Goal: Task Accomplishment & Management: Manage account settings

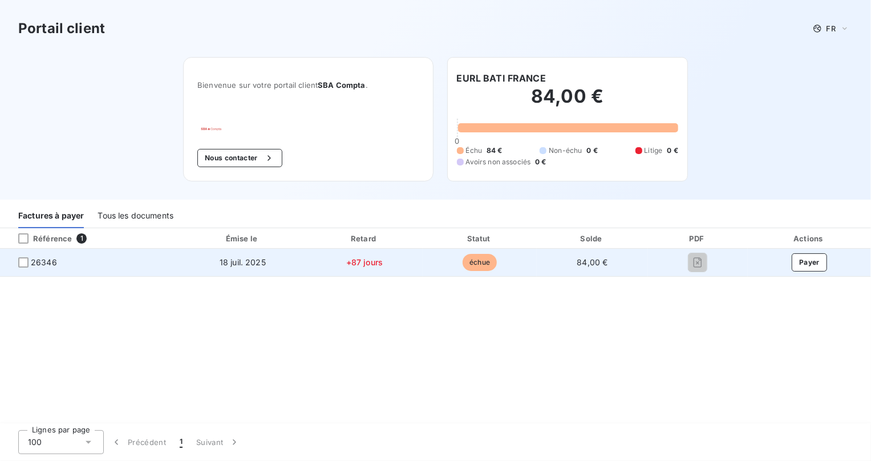
click at [470, 262] on span "échue" at bounding box center [479, 262] width 34 height 17
click at [818, 260] on button "Payer" at bounding box center [808, 262] width 35 height 18
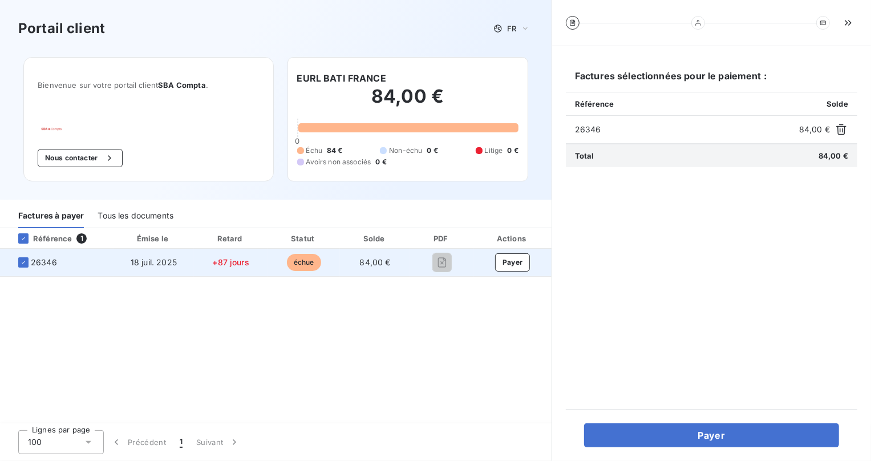
click at [229, 262] on span "+87 jours" at bounding box center [230, 262] width 36 height 10
drag, startPoint x: 126, startPoint y: 259, endPoint x: 154, endPoint y: 262, distance: 28.1
click at [154, 262] on td "18 juil. 2025" at bounding box center [153, 262] width 80 height 27
click at [364, 261] on span "84,00 €" at bounding box center [375, 262] width 31 height 10
drag, startPoint x: 359, startPoint y: 259, endPoint x: 382, endPoint y: 262, distance: 22.9
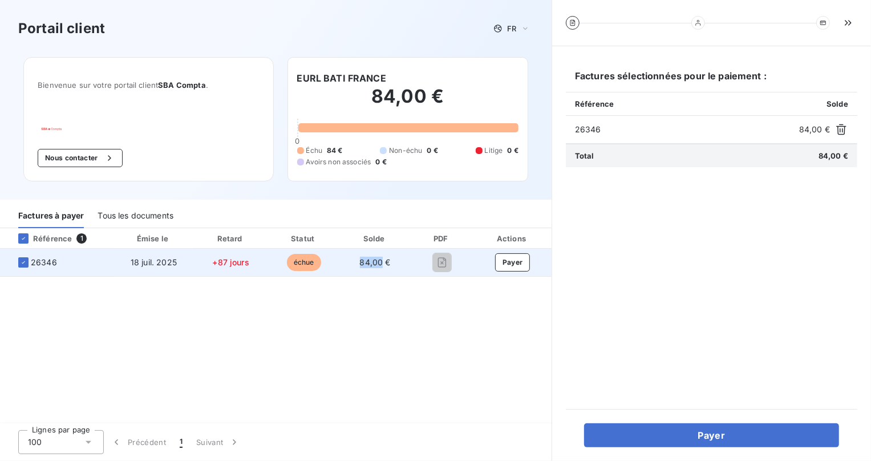
click at [382, 262] on span "84,00 €" at bounding box center [375, 262] width 31 height 10
copy span "84,00"
click at [519, 256] on button "Payer" at bounding box center [512, 262] width 35 height 18
click at [512, 262] on button "Payer" at bounding box center [512, 262] width 35 height 18
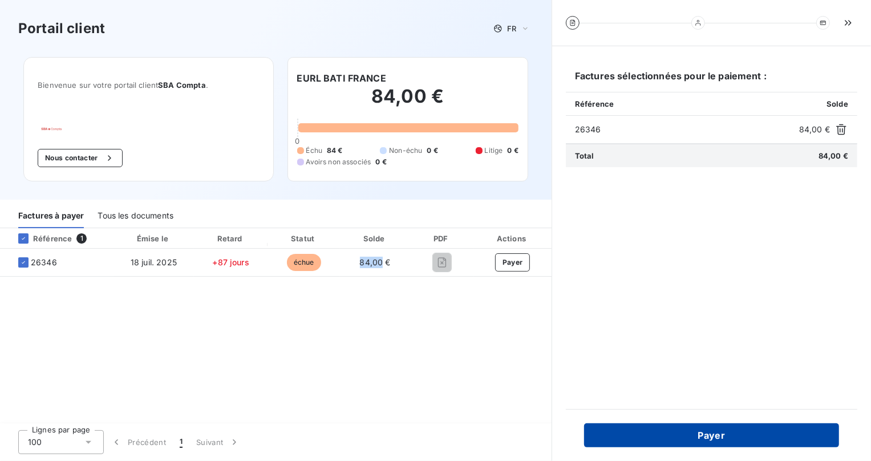
click at [708, 437] on button "Payer" at bounding box center [711, 435] width 255 height 24
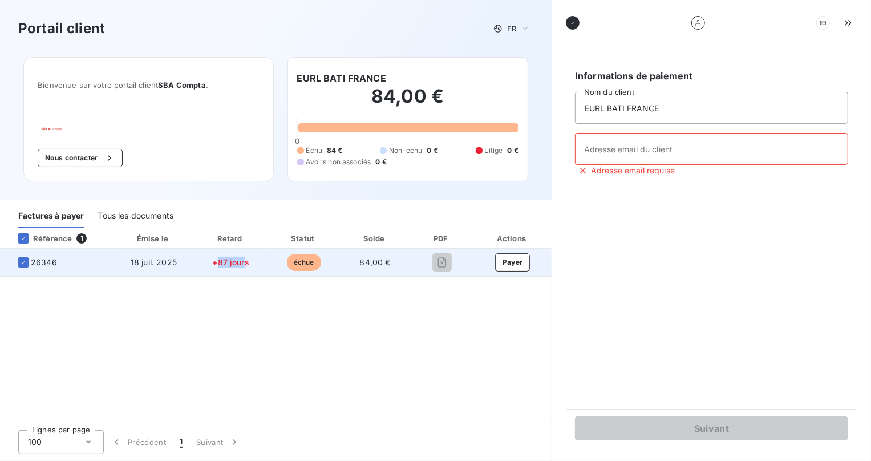
drag, startPoint x: 217, startPoint y: 262, endPoint x: 247, endPoint y: 279, distance: 35.0
click at [243, 262] on span "+87 jours" at bounding box center [230, 262] width 36 height 10
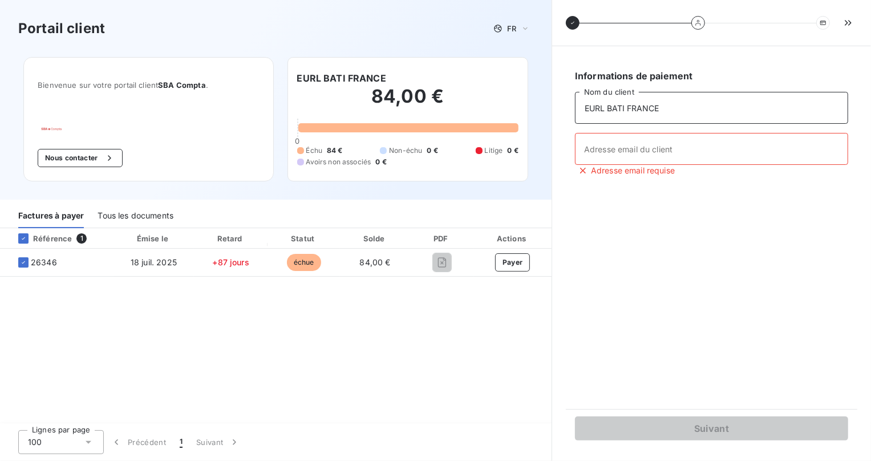
click at [661, 110] on input "EURL BATI FRANCE" at bounding box center [711, 108] width 273 height 32
drag, startPoint x: 387, startPoint y: 79, endPoint x: 303, endPoint y: 80, distance: 84.4
click at [298, 77] on div "EURL BATI FRANCE" at bounding box center [407, 78] width 221 height 14
click at [657, 106] on input "EURL BATI FRANCE" at bounding box center [711, 108] width 273 height 32
click at [658, 105] on input "EURL BATI FRANCE" at bounding box center [711, 108] width 273 height 32
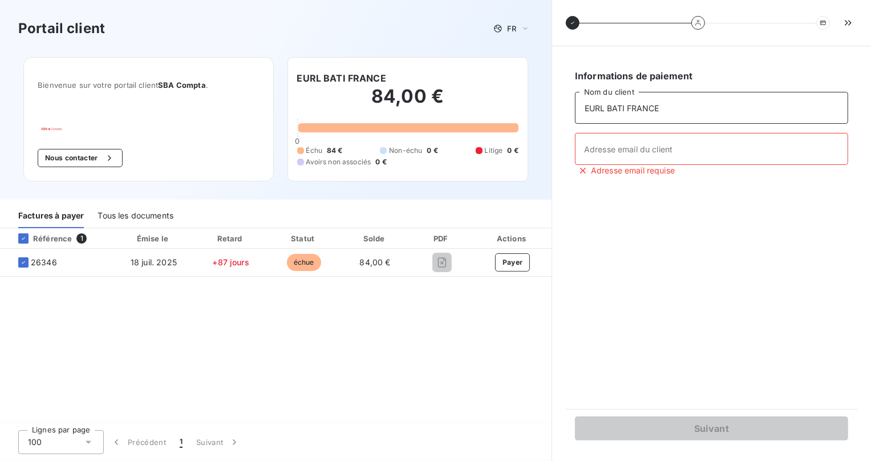
click at [661, 105] on input "EURL BATI FRANCE" at bounding box center [711, 108] width 273 height 32
click at [681, 147] on input "Adresse email du client" at bounding box center [711, 149] width 273 height 32
type input "bat.france@yahoo.fr"
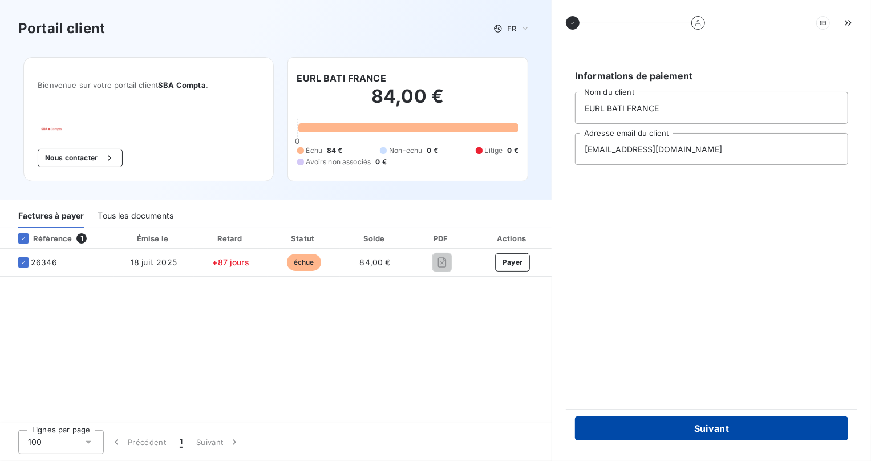
click at [705, 428] on button "Suivant" at bounding box center [711, 428] width 273 height 24
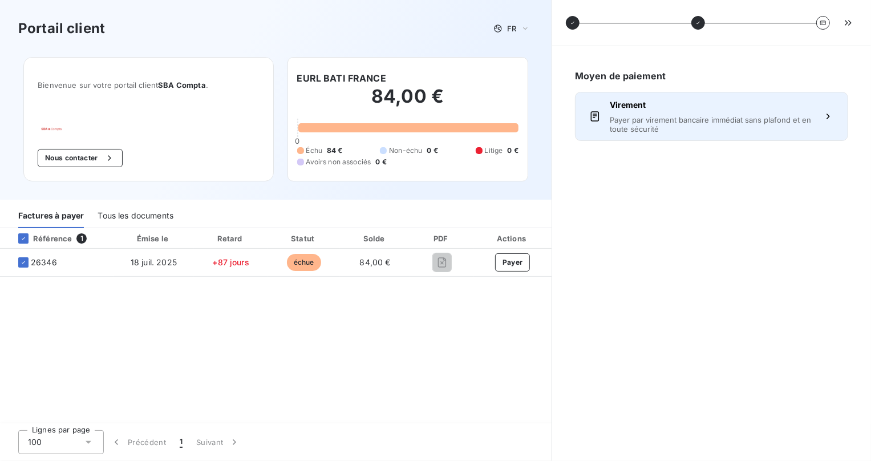
click at [717, 123] on span "Payer par virement bancaire immédiat sans plafond et en toute sécurité" at bounding box center [712, 124] width 204 height 18
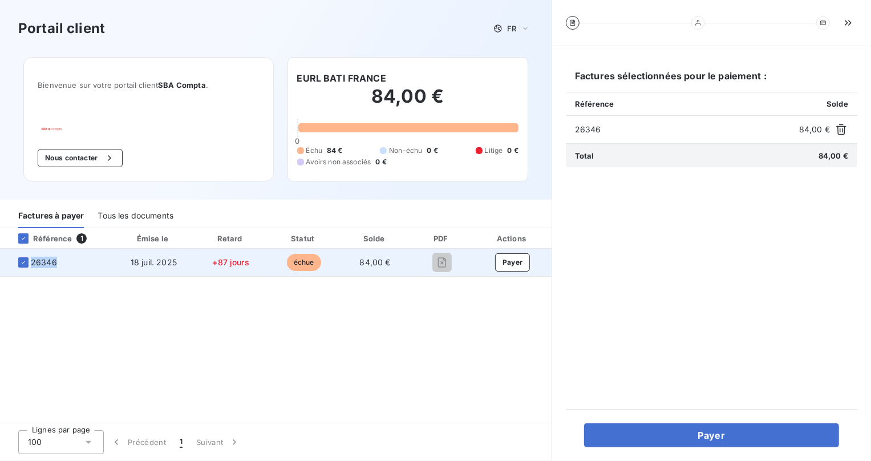
drag, startPoint x: 47, startPoint y: 262, endPoint x: 32, endPoint y: 262, distance: 15.4
click at [32, 262] on span "26346" at bounding box center [56, 262] width 95 height 11
copy span "26346"
